Goal: Task Accomplishment & Management: Complete application form

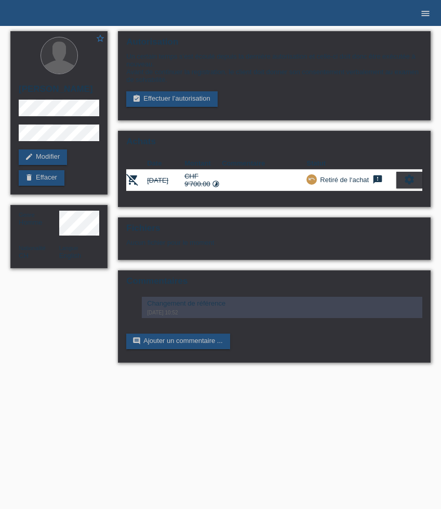
click at [427, 12] on icon "menu" at bounding box center [425, 13] width 10 height 10
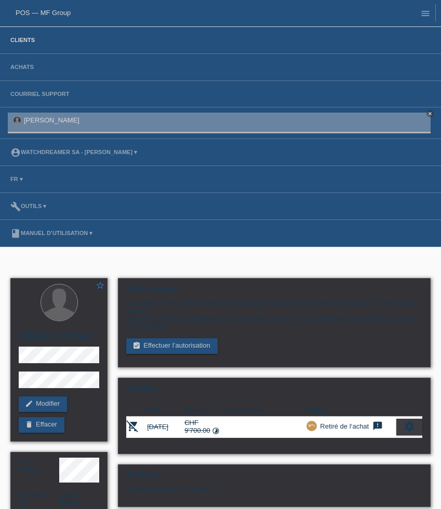
click at [24, 38] on link "Clients" at bounding box center [22, 40] width 35 height 6
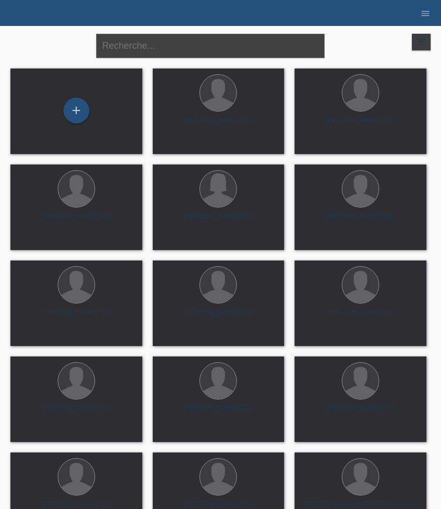
click at [166, 51] on input "text" at bounding box center [210, 46] width 228 height 24
paste input "Tisalema"
type input "Tisalema"
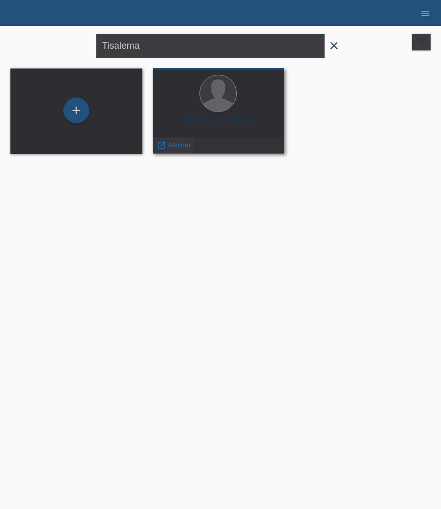
click at [174, 144] on span "Afficher" at bounding box center [179, 145] width 23 height 8
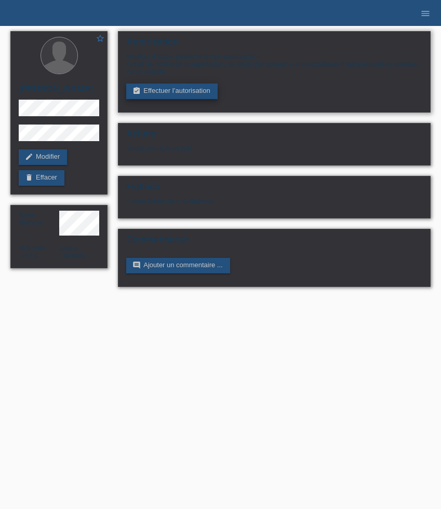
click at [180, 91] on link "assignment_turned_in Effectuer l’autorisation" at bounding box center [171, 92] width 91 height 16
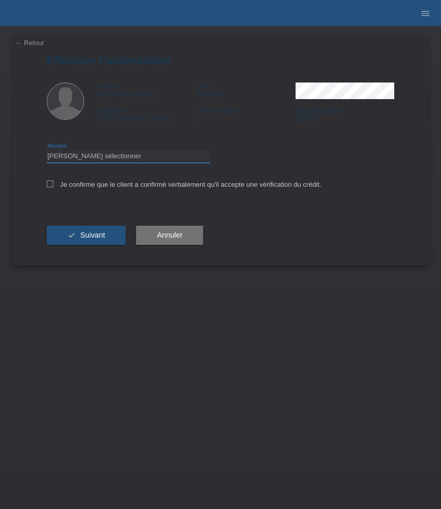
click at [132, 152] on select "Veuillez sélectionner CHF 1.00 - CHF 499.00 CHF 500.00 - CHF 1'999.00 CHF 2'000…" at bounding box center [128, 156] width 163 height 12
select select "3"
click at [47, 152] on select "Veuillez sélectionner CHF 1.00 - CHF 499.00 CHF 500.00 - CHF 1'999.00 CHF 2'000…" at bounding box center [128, 156] width 163 height 12
click at [121, 185] on label "Je confirme que le client a confirmé verbalement qu'il accepte une vérification…" at bounding box center [184, 185] width 275 height 8
click at [53, 185] on input "Je confirme que le client a confirmé verbalement qu'il accepte une vérification…" at bounding box center [50, 184] width 7 height 7
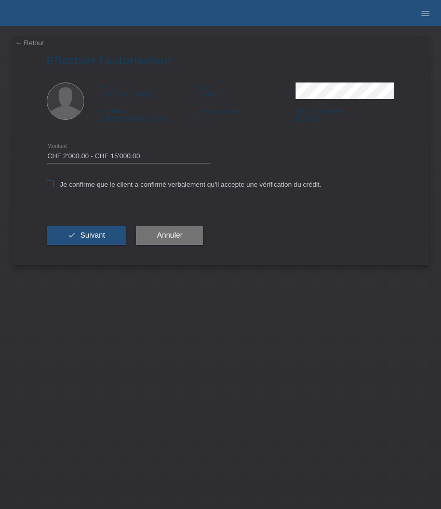
checkbox input "true"
click at [89, 239] on span "Suivant" at bounding box center [92, 235] width 25 height 8
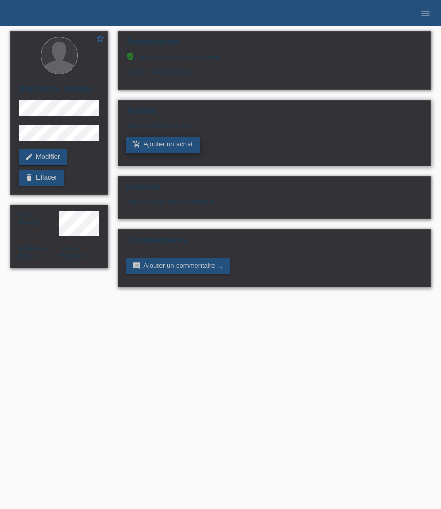
click at [167, 149] on link "add_shopping_cart Ajouter un achat" at bounding box center [163, 145] width 74 height 16
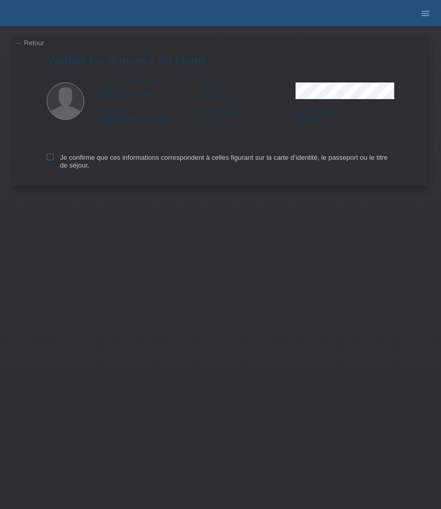
click at [51, 156] on icon at bounding box center [50, 157] width 7 height 7
click at [51, 156] on input "Je confirme que ces informations correspondent à celles figurant sur la carte d…" at bounding box center [50, 157] width 7 height 7
checkbox input "true"
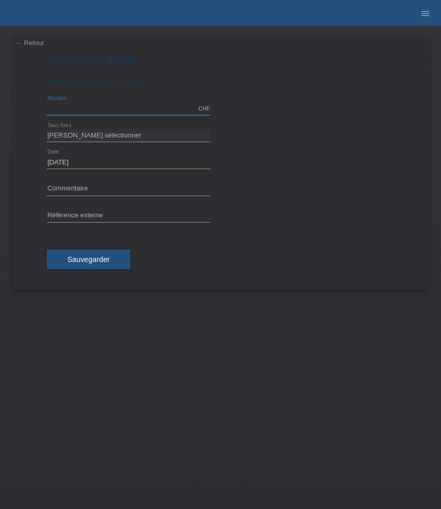
click at [90, 111] on input "text" at bounding box center [128, 108] width 163 height 13
type input "2000.00"
click at [89, 139] on select "Veuillez sélectionner 6 versements 12 versements 24 versements 36 versements 48…" at bounding box center [128, 135] width 163 height 12
select select "626"
click at [47, 129] on select "Veuillez sélectionner 6 versements 12 versements 24 versements 36 versements 48…" at bounding box center [128, 135] width 163 height 12
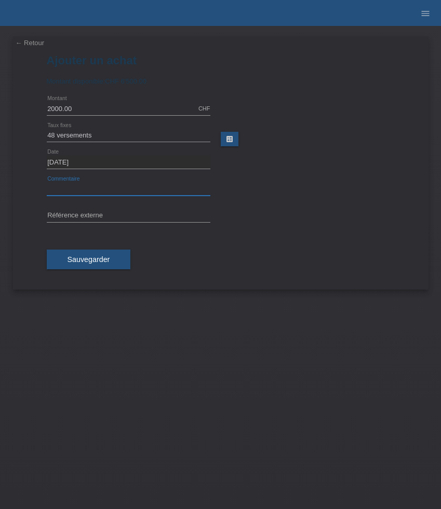
click at [95, 184] on input "text" at bounding box center [128, 189] width 163 height 13
paste input "LOEV Allday Polished Huggies with Jumbo Brilliant Drop - 1 tcw - Rose gold ADPL…"
type input "LOEV Allday Polished Huggies with Jumbo Brilliant Drop - 1 tcw - Rose gold ADPL…"
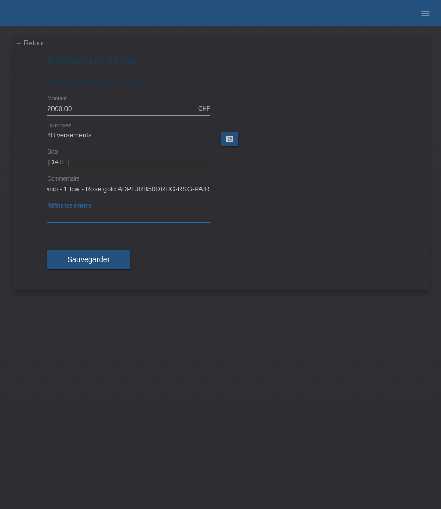
click at [84, 211] on input "text" at bounding box center [128, 216] width 163 height 13
click at [135, 215] on input "text" at bounding box center [128, 216] width 163 height 13
paste input "519732"
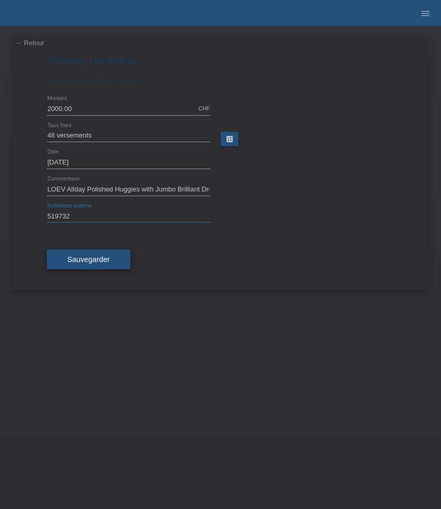
type input "519732"
click at [80, 263] on span "Sauvegarder" at bounding box center [88, 259] width 43 height 8
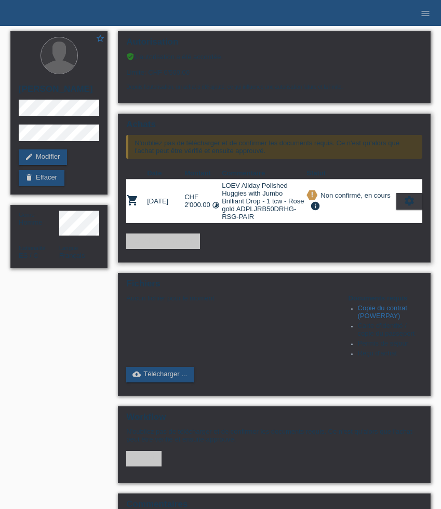
click at [409, 200] on icon "settings" at bounding box center [408, 200] width 11 height 11
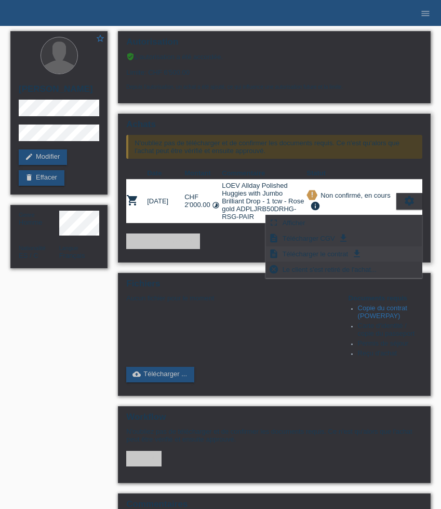
click at [323, 254] on span "Télécharger le contrat" at bounding box center [315, 254] width 69 height 12
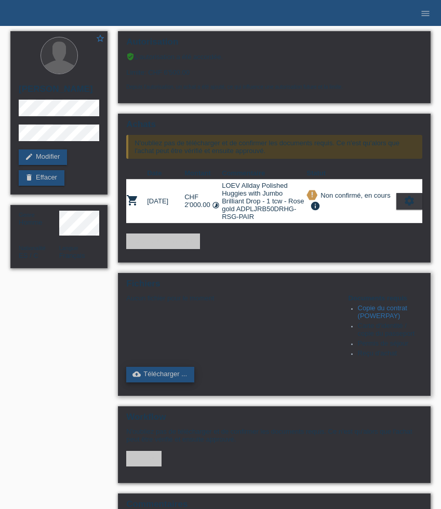
click at [158, 383] on link "cloud_upload Télécharger ..." at bounding box center [160, 375] width 68 height 16
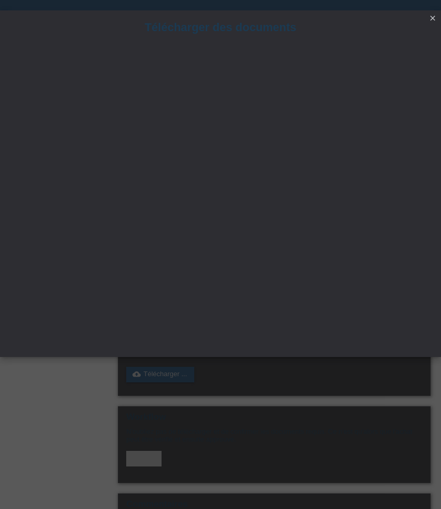
click at [433, 16] on icon "close" at bounding box center [432, 18] width 8 height 8
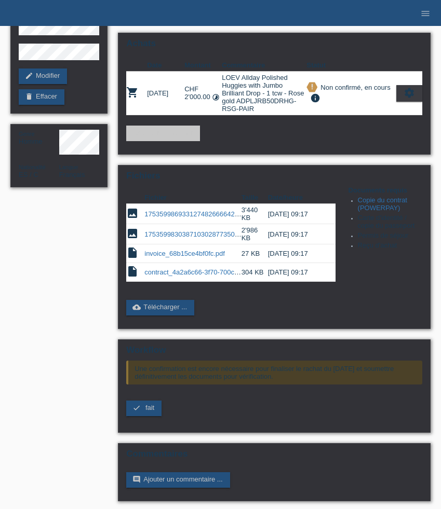
scroll to position [97, 0]
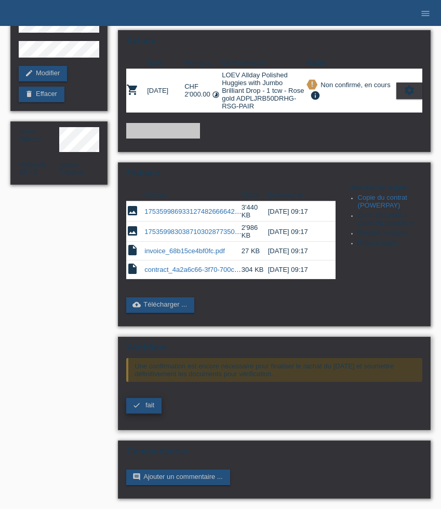
click at [143, 402] on link "check fait" at bounding box center [143, 406] width 35 height 16
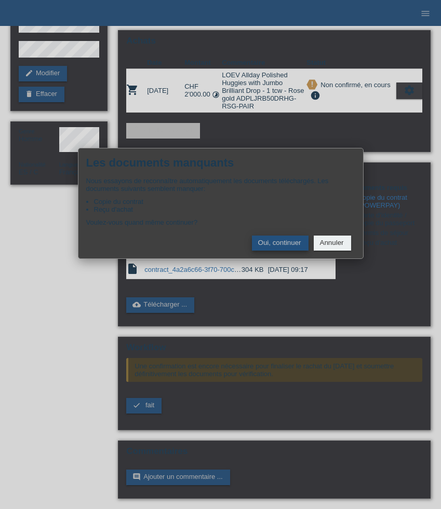
click at [276, 245] on button "Oui, continuer" at bounding box center [280, 243] width 57 height 15
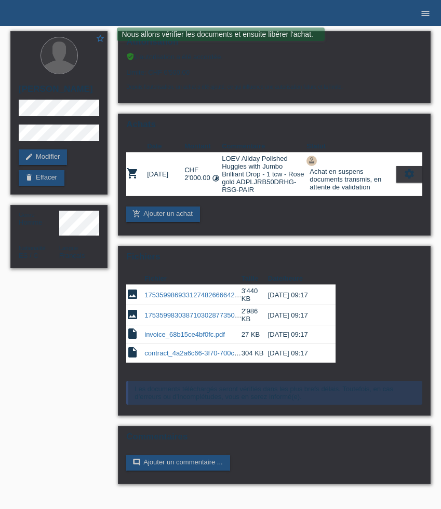
click at [426, 13] on icon "menu" at bounding box center [425, 13] width 10 height 10
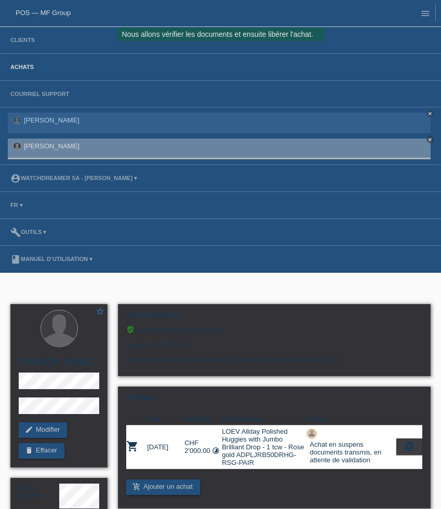
click at [28, 65] on link "Achats" at bounding box center [22, 67] width 34 height 6
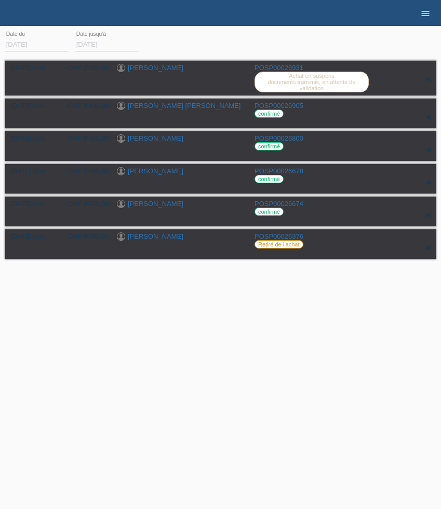
click at [426, 12] on icon "menu" at bounding box center [425, 13] width 10 height 10
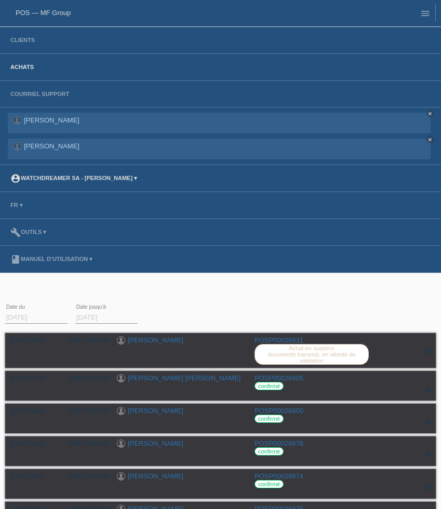
click at [142, 177] on link "account_circle Watchdreamer SA - [PERSON_NAME] ▾" at bounding box center [73, 178] width 137 height 6
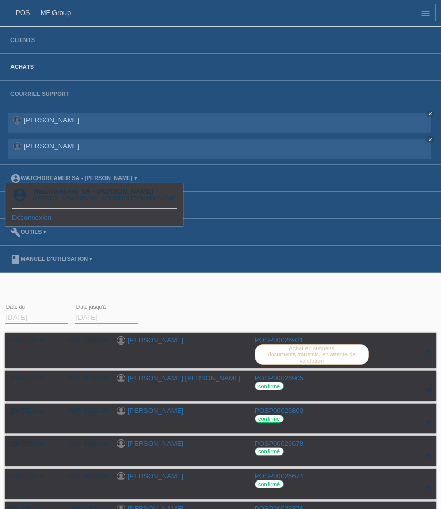
click at [179, 173] on li "account_circle Watchdreamer SA - Nicolas Hildenbrand ▾" at bounding box center [220, 178] width 441 height 27
click at [48, 231] on link "build Outils ▾" at bounding box center [28, 232] width 46 height 6
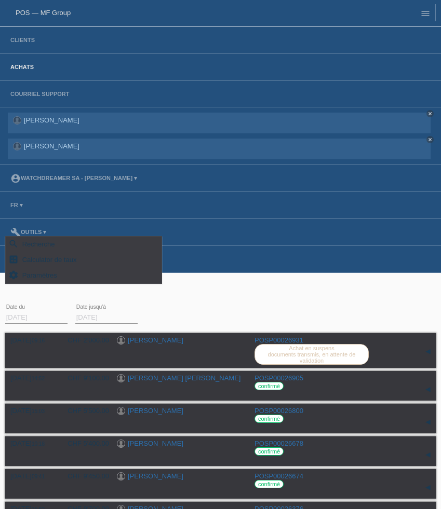
click at [91, 201] on li "FR ▾" at bounding box center [220, 205] width 441 height 27
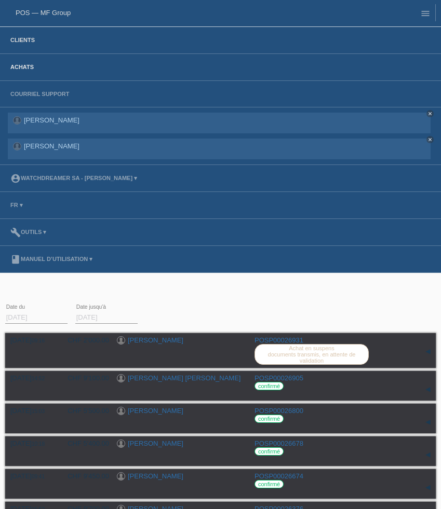
click at [29, 40] on link "Clients" at bounding box center [22, 40] width 35 height 6
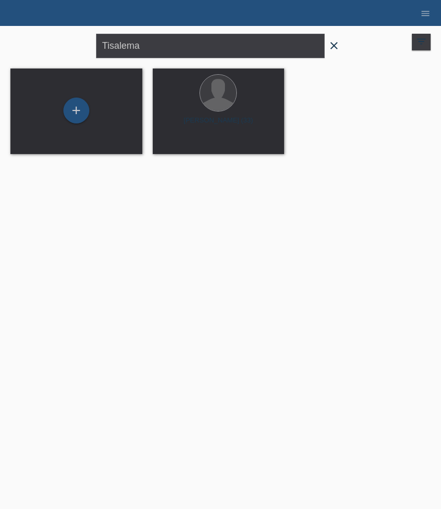
click at [333, 42] on icon "close" at bounding box center [334, 45] width 12 height 12
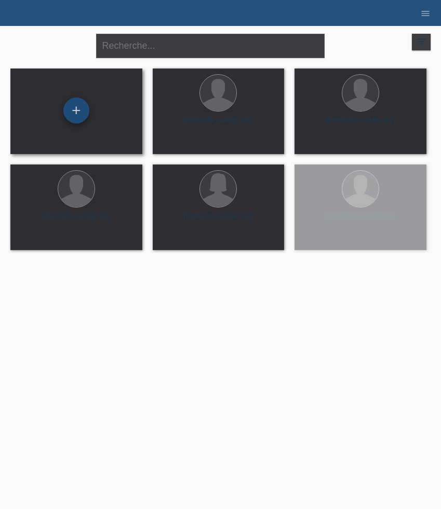
click at [76, 116] on div "+" at bounding box center [76, 111] width 26 height 26
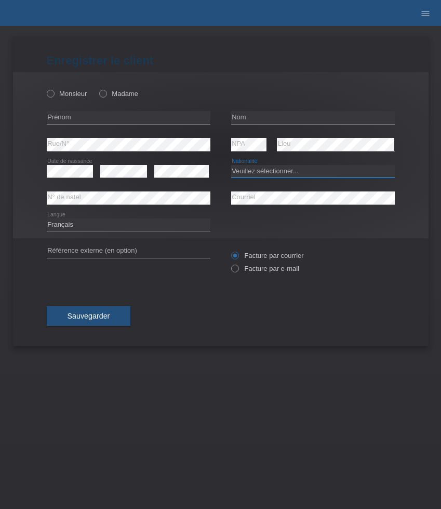
click at [288, 171] on select "Veuillez sélectionner... [GEOGRAPHIC_DATA] [GEOGRAPHIC_DATA] [GEOGRAPHIC_DATA] …" at bounding box center [312, 171] width 163 height 12
select select "CH"
click at [231, 165] on select "Veuillez sélectionner... [GEOGRAPHIC_DATA] [GEOGRAPHIC_DATA] [GEOGRAPHIC_DATA] …" at bounding box center [312, 171] width 163 height 12
click at [112, 117] on input "text" at bounding box center [128, 117] width 163 height 13
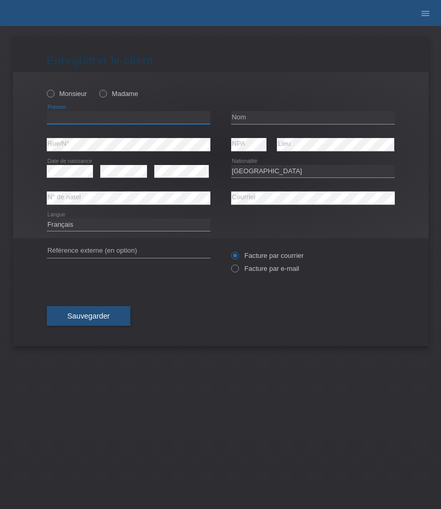
paste input "Arwin"
type input "Arwin"
click at [74, 93] on label "Monsieur" at bounding box center [67, 94] width 40 height 8
click at [53, 93] on input "Monsieur" at bounding box center [50, 93] width 7 height 7
radio input "true"
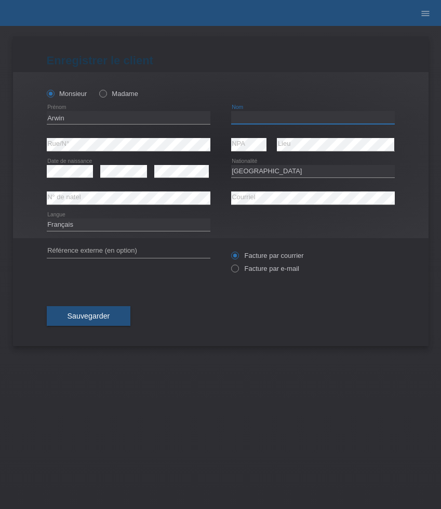
click at [271, 115] on input "text" at bounding box center [312, 117] width 163 height 13
paste input "Manbary"
type input "Manbary"
click at [104, 227] on select "Deutsch Français Italiano English" at bounding box center [128, 225] width 163 height 12
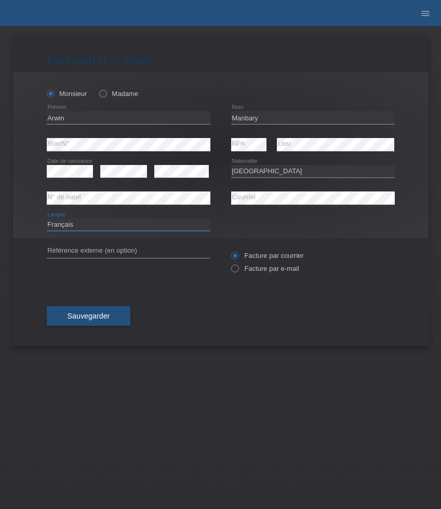
select select "de"
click at [47, 219] on select "Deutsch Français Italiano English" at bounding box center [128, 225] width 163 height 12
click at [256, 274] on div "Facture par courrier Facture par e-mail" at bounding box center [312, 262] width 163 height 26
click at [256, 272] on label "Facture par e-mail" at bounding box center [265, 269] width 68 height 8
click at [238, 272] on input "Facture par e-mail" at bounding box center [234, 271] width 7 height 13
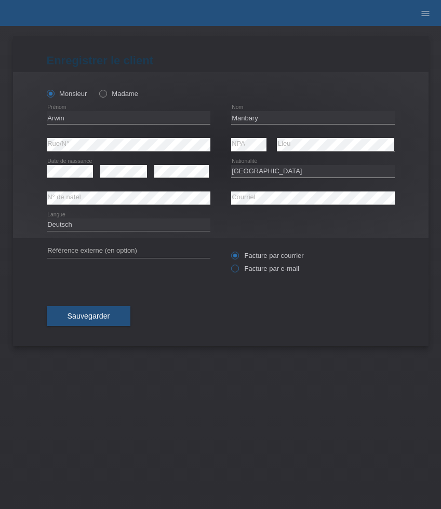
radio input "true"
click at [93, 314] on span "Sauvegarder" at bounding box center [88, 316] width 43 height 8
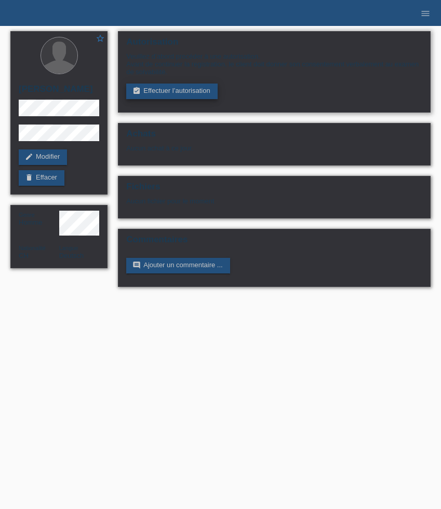
click at [167, 92] on link "assignment_turned_in Effectuer l’autorisation" at bounding box center [171, 92] width 91 height 16
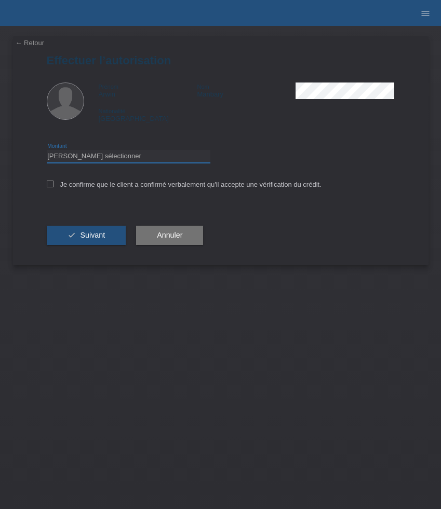
click at [168, 156] on select "Veuillez sélectionner CHF 1.00 - CHF 499.00 CHF 500.00 - CHF 1'999.00 CHF 2'000…" at bounding box center [128, 156] width 163 height 12
select select "3"
click at [47, 152] on select "Veuillez sélectionner CHF 1.00 - CHF 499.00 CHF 500.00 - CHF 1'999.00 CHF 2'000…" at bounding box center [128, 156] width 163 height 12
click at [149, 185] on label "Je confirme que le client a confirmé verbalement qu'il accepte une vérification…" at bounding box center [184, 185] width 275 height 8
click at [53, 185] on input "Je confirme que le client a confirmé verbalement qu'il accepte une vérification…" at bounding box center [50, 184] width 7 height 7
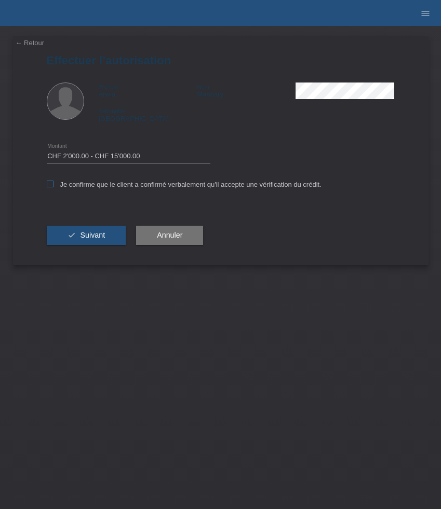
checkbox input "true"
click at [83, 236] on span "Suivant" at bounding box center [92, 235] width 25 height 8
